Goal: Task Accomplishment & Management: Complete application form

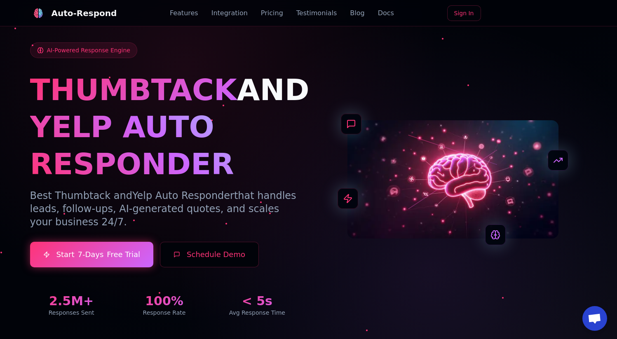
click at [474, 17] on link "Sign In" at bounding box center [464, 13] width 34 height 16
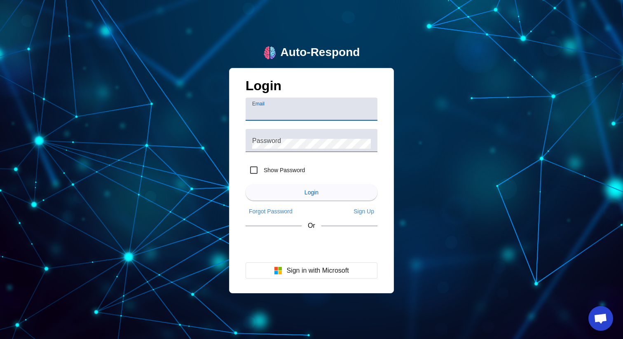
click at [300, 96] on h1 "Login" at bounding box center [312, 87] width 132 height 19
click at [295, 109] on input "Email" at bounding box center [311, 113] width 119 height 10
type input "[EMAIL_ADDRESS][DOMAIN_NAME]"
click at [268, 178] on div "Show Password" at bounding box center [275, 170] width 59 height 20
click at [268, 166] on div "Show Password" at bounding box center [275, 170] width 59 height 20
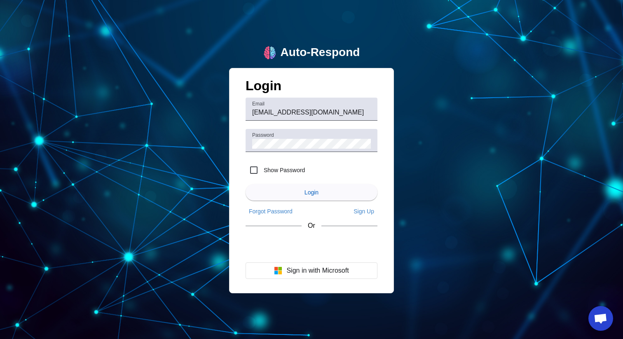
click at [267, 169] on label "Show Password" at bounding box center [283, 170] width 43 height 8
click at [262, 169] on input "Show Password" at bounding box center [254, 170] width 16 height 16
checkbox input "true"
click at [292, 194] on span "submit" at bounding box center [312, 193] width 132 height 20
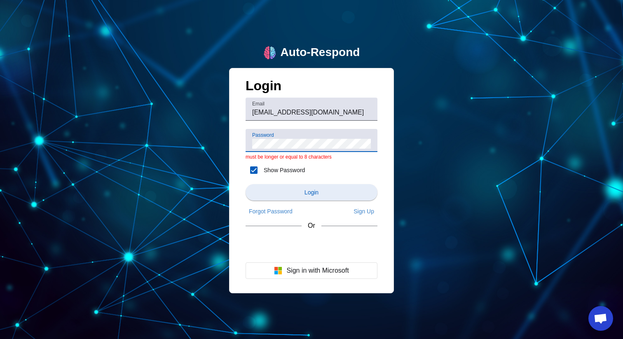
click at [321, 192] on span "submit" at bounding box center [312, 193] width 132 height 20
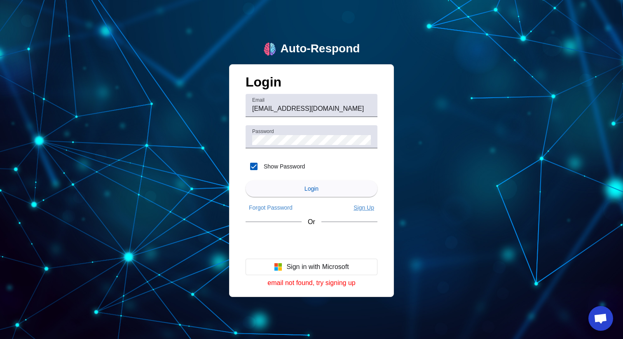
click at [357, 209] on span "Sign Up" at bounding box center [364, 207] width 21 height 7
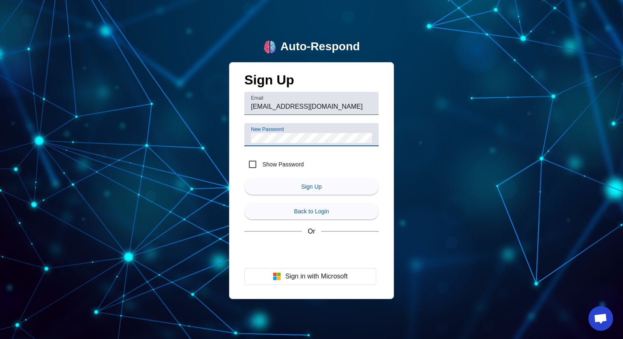
click at [283, 159] on div "Show Password" at bounding box center [273, 165] width 59 height 20
click at [282, 162] on label "Show Password" at bounding box center [282, 164] width 43 height 8
click at [261, 162] on input "Show Password" at bounding box center [252, 164] width 16 height 16
checkbox input "true"
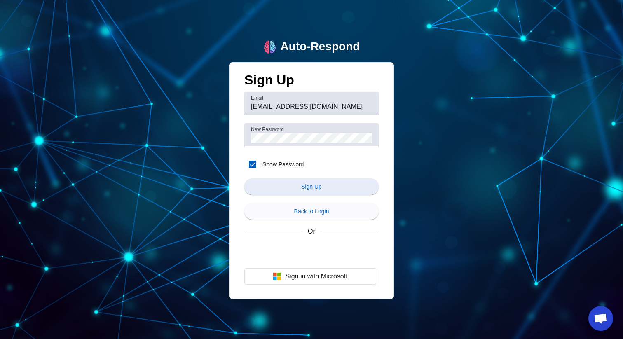
click at [312, 188] on span "Sign Up" at bounding box center [311, 186] width 21 height 7
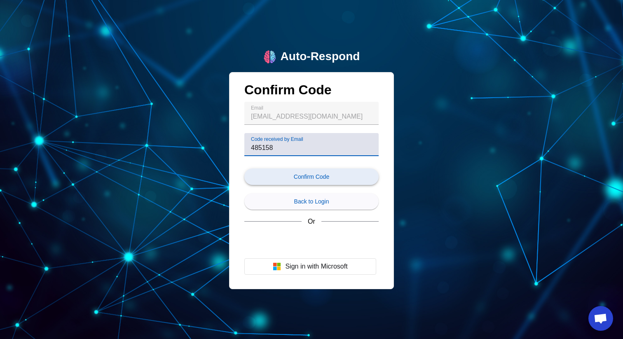
type input "485158"
click at [323, 176] on span "Confirm Code" at bounding box center [311, 177] width 35 height 7
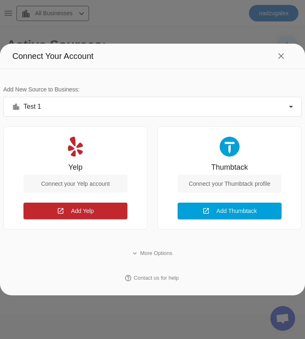
click at [289, 7] on div at bounding box center [152, 169] width 305 height 339
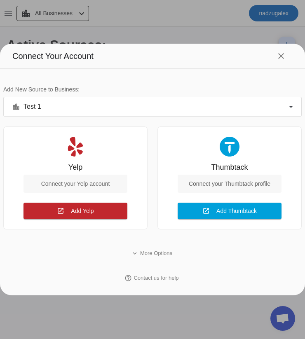
click at [280, 14] on div at bounding box center [152, 169] width 305 height 339
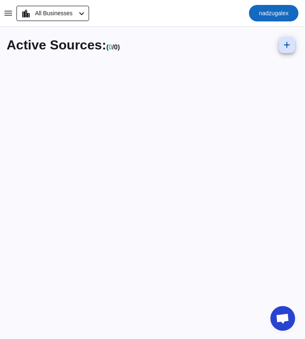
click at [277, 12] on span "nadzugalex" at bounding box center [274, 13] width 30 height 7
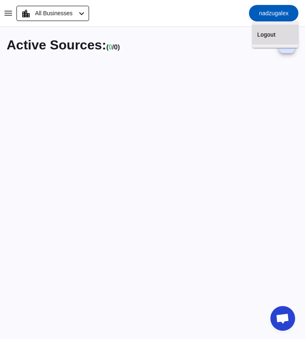
click at [278, 39] on button "Logout" at bounding box center [275, 35] width 46 height 20
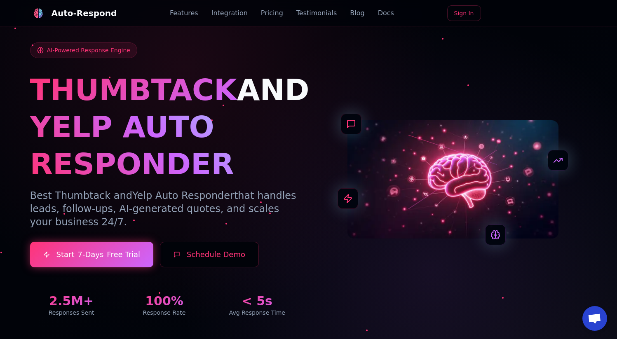
click at [469, 12] on link "Sign In" at bounding box center [464, 13] width 34 height 16
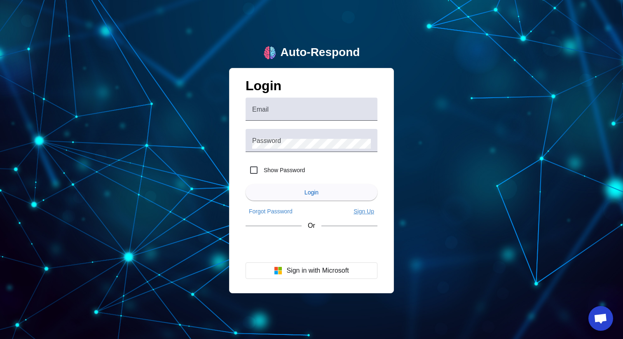
click at [365, 211] on span "Sign Up" at bounding box center [364, 211] width 21 height 7
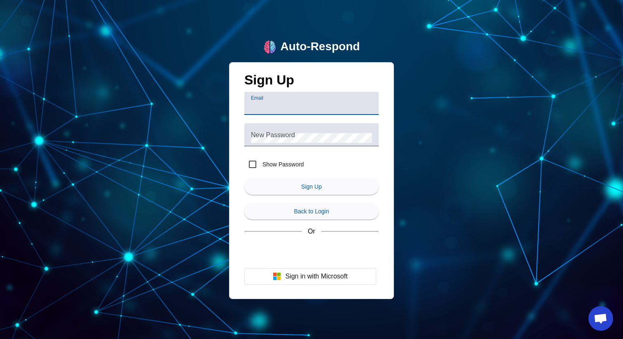
type input "[EMAIL_ADDRESS][DOMAIN_NAME]"
click at [319, 129] on div "New Password" at bounding box center [311, 134] width 121 height 23
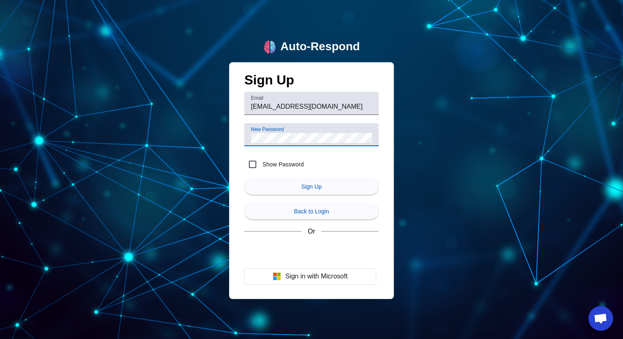
click at [299, 160] on label "Show Password" at bounding box center [282, 164] width 43 height 8
click at [261, 160] on input "Show Password" at bounding box center [252, 164] width 16 height 16
checkbox input "true"
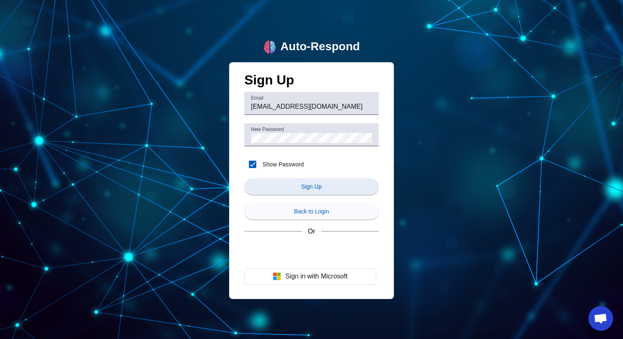
click at [306, 190] on span "submit" at bounding box center [311, 187] width 134 height 20
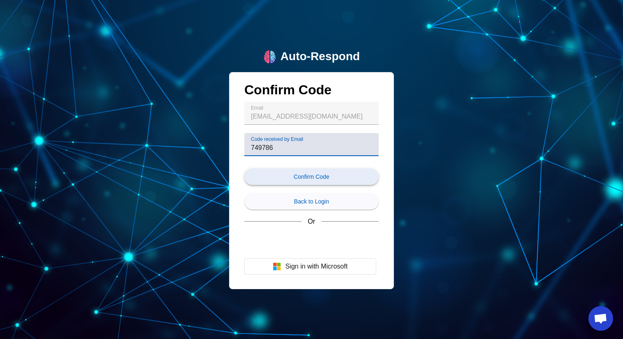
type input "749786"
click at [372, 181] on span "submit" at bounding box center [311, 177] width 134 height 20
